Goal: Task Accomplishment & Management: Complete application form

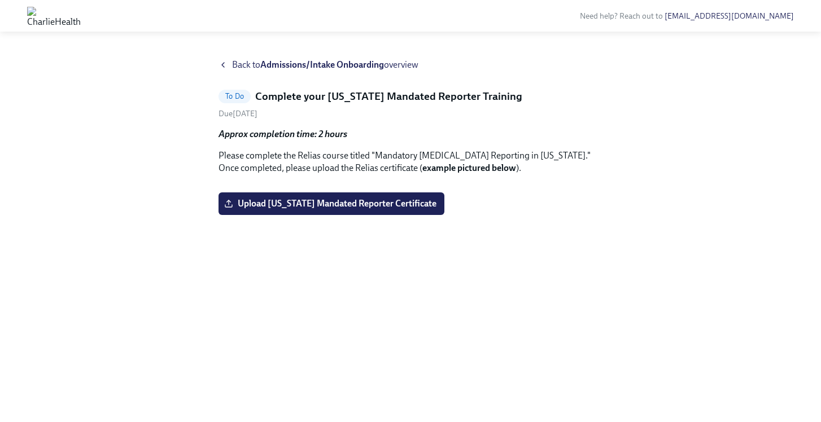
scroll to position [58, 0]
click at [322, 209] on span "Upload [US_STATE] Mandated Reporter Certificate" at bounding box center [331, 203] width 210 height 11
click at [0, 0] on input "Upload [US_STATE] Mandated Reporter Certificate" at bounding box center [0, 0] width 0 height 0
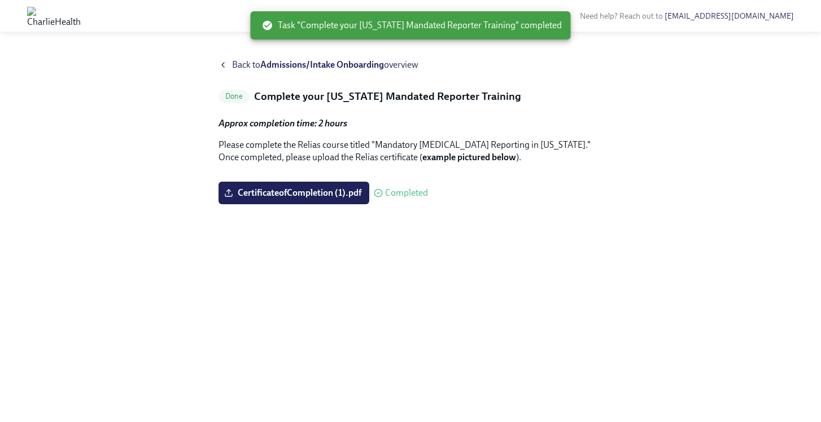
scroll to position [0, 0]
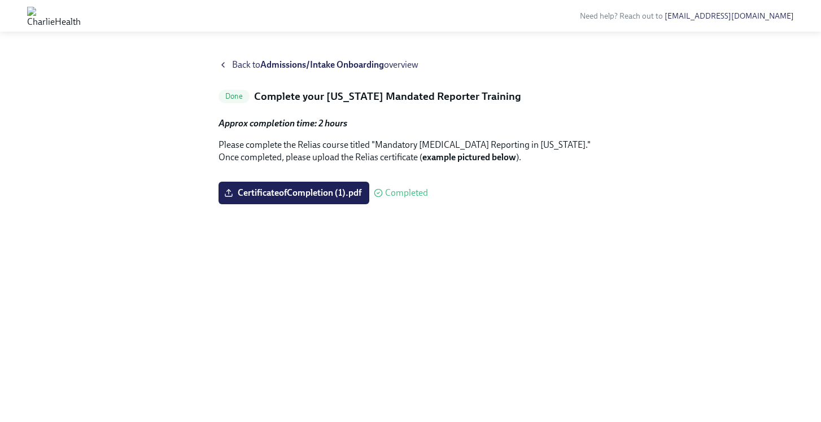
click at [231, 63] on div "Back to Admissions/Intake Onboarding overview" at bounding box center [410, 65] width 384 height 12
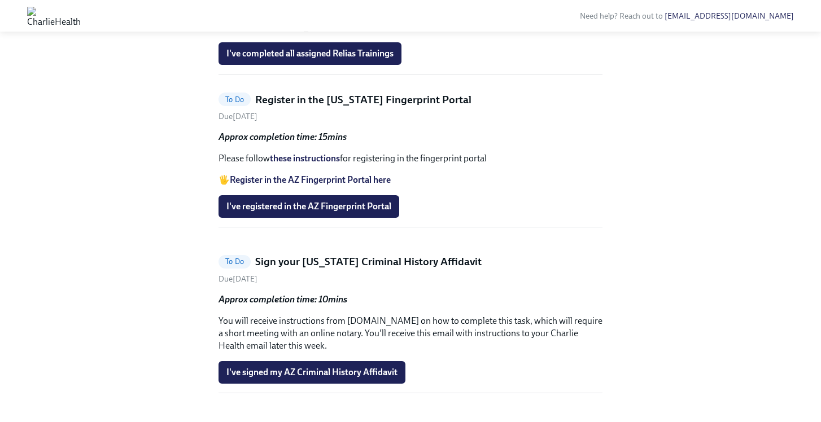
scroll to position [577, 0]
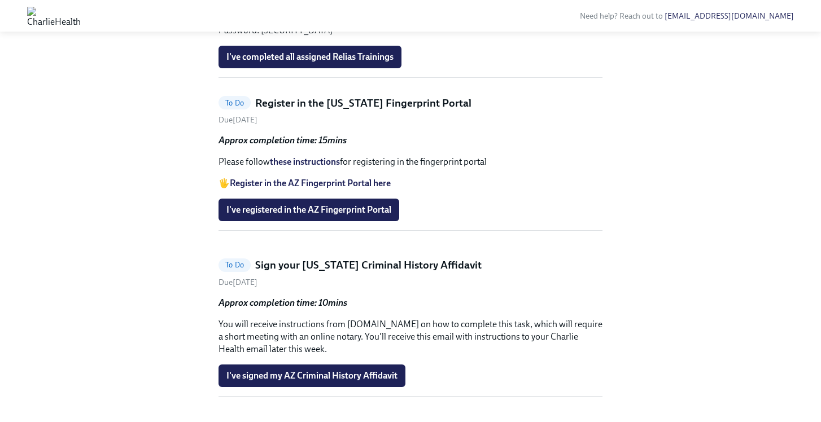
click at [310, 111] on h5 "Register in the [US_STATE] Fingerprint Portal" at bounding box center [363, 103] width 216 height 15
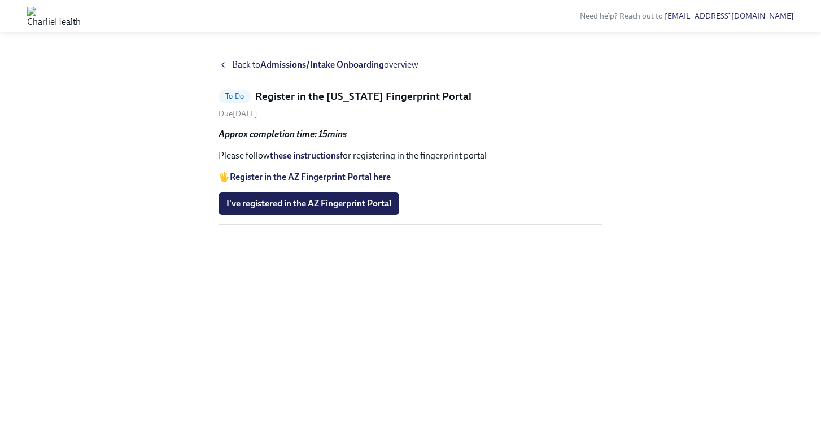
click at [245, 63] on span "Back to Admissions/Intake Onboarding overview" at bounding box center [325, 65] width 186 height 12
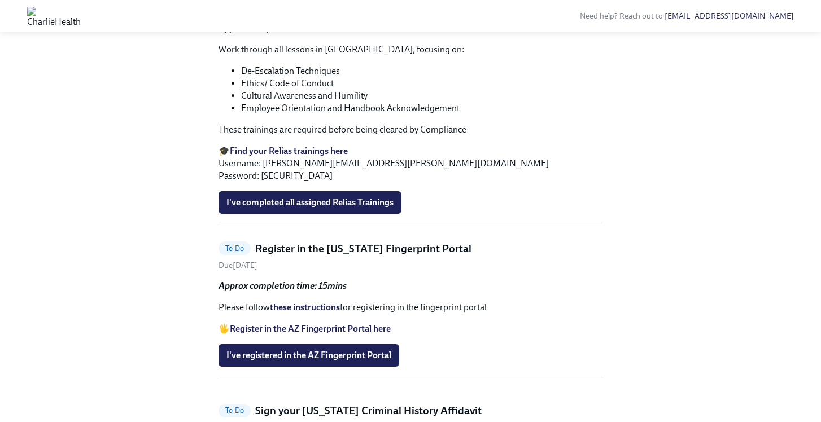
scroll to position [432, 0]
